Goal: Task Accomplishment & Management: Manage account settings

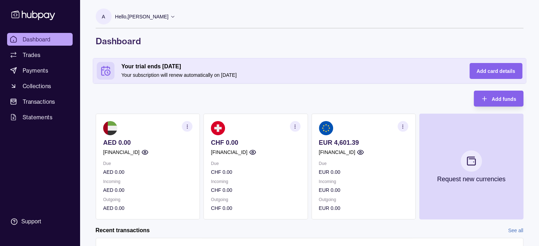
click at [402, 127] on icon "button" at bounding box center [402, 126] width 5 height 5
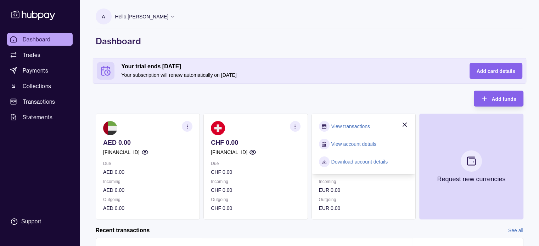
click at [357, 126] on link "View transactions" at bounding box center [350, 127] width 39 height 8
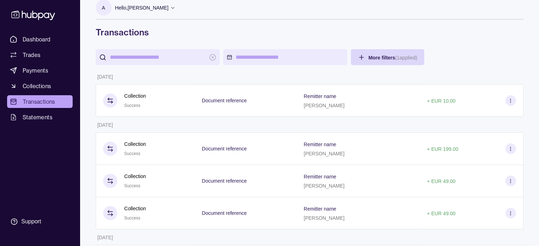
scroll to position [15, 0]
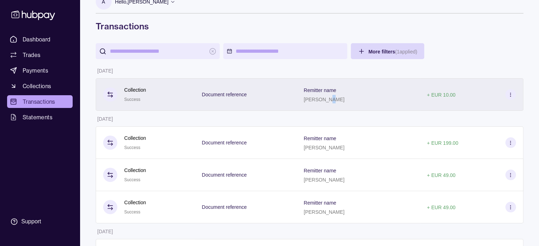
click at [329, 100] on p "[PERSON_NAME]" at bounding box center [324, 100] width 41 height 6
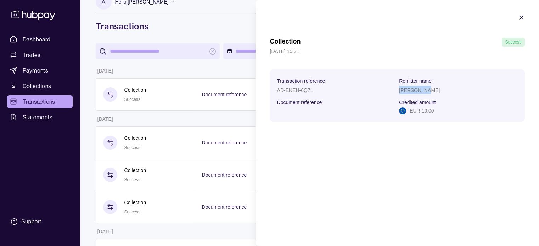
drag, startPoint x: 399, startPoint y: 92, endPoint x: 422, endPoint y: 90, distance: 22.7
click at [422, 90] on p "[PERSON_NAME]" at bounding box center [419, 91] width 41 height 6
copy p "[PERSON_NAME]"
click at [521, 16] on icon "button" at bounding box center [521, 17] width 7 height 7
